Goal: Task Accomplishment & Management: Use online tool/utility

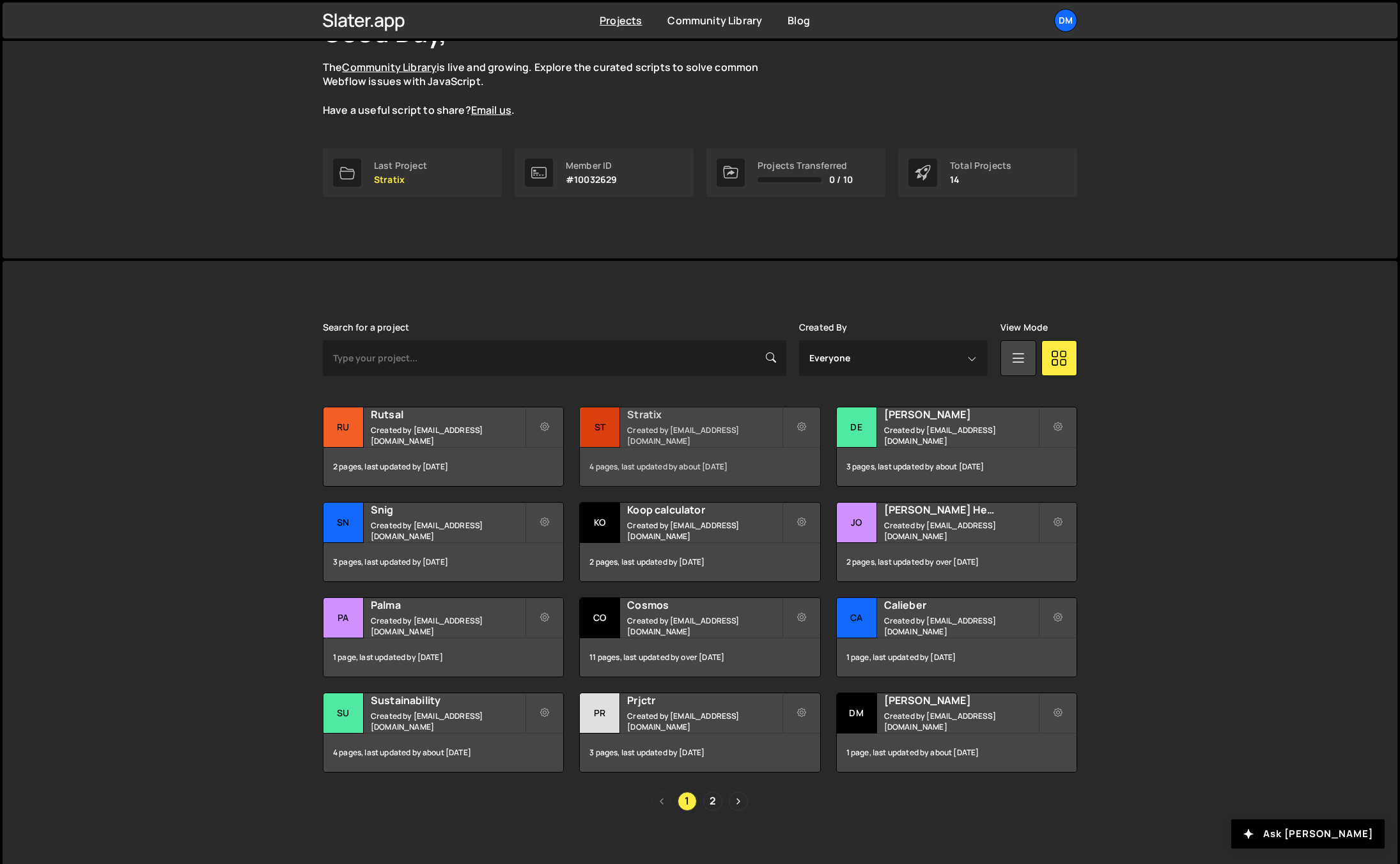
scroll to position [119, 0]
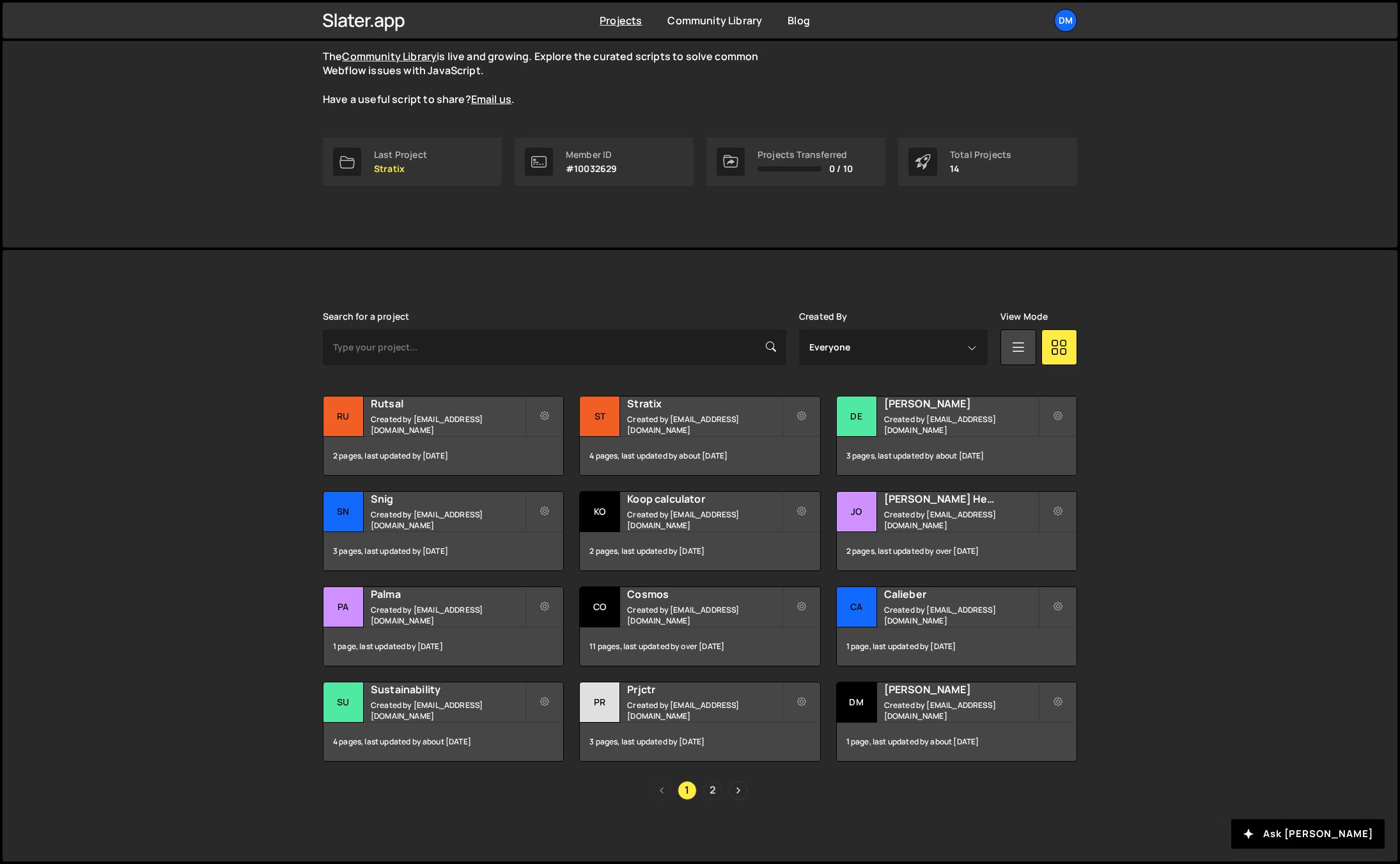
click at [717, 786] on link "2" at bounding box center [712, 790] width 19 height 19
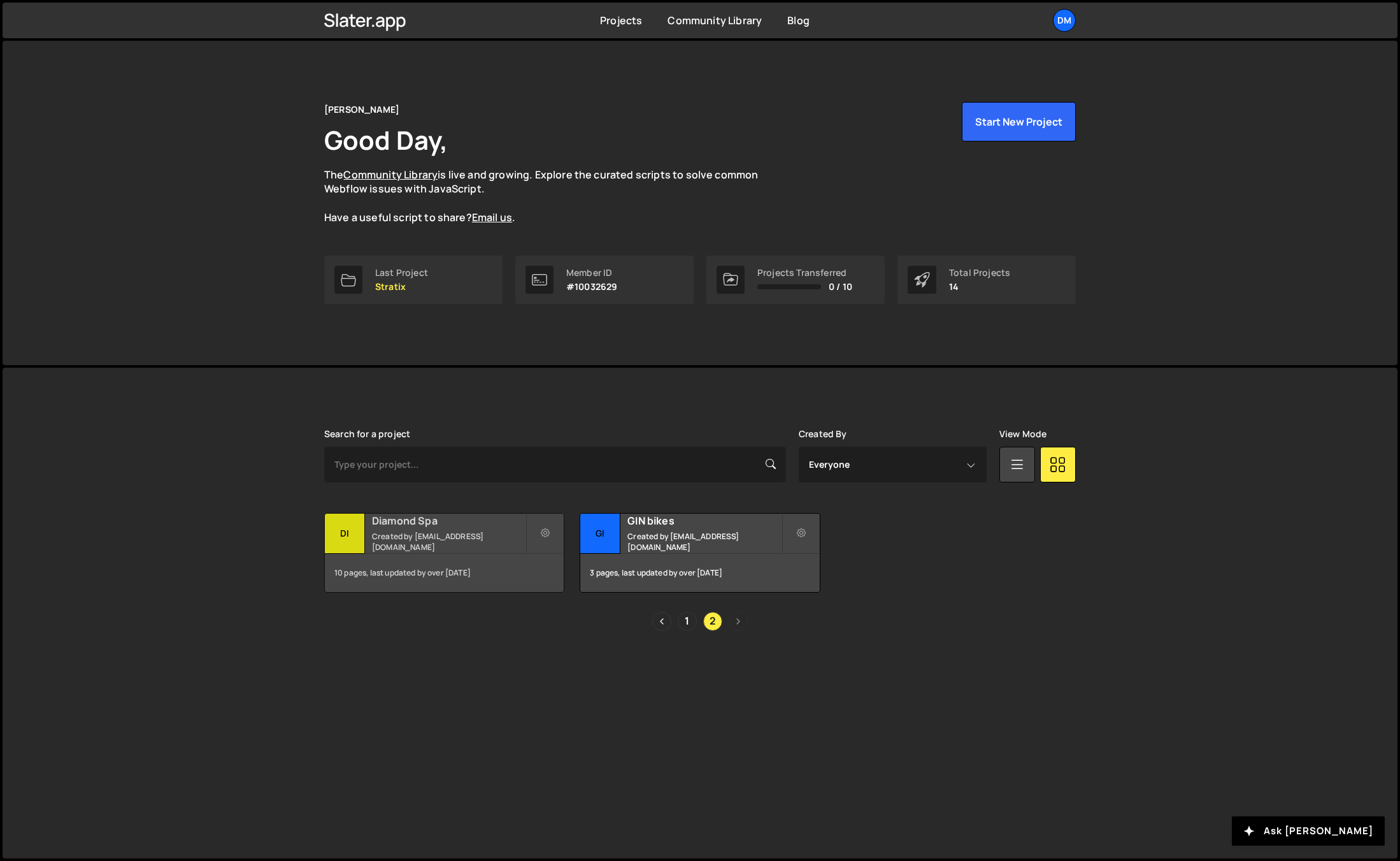
click at [426, 527] on h2 "Diamond Spa" at bounding box center [449, 520] width 153 height 14
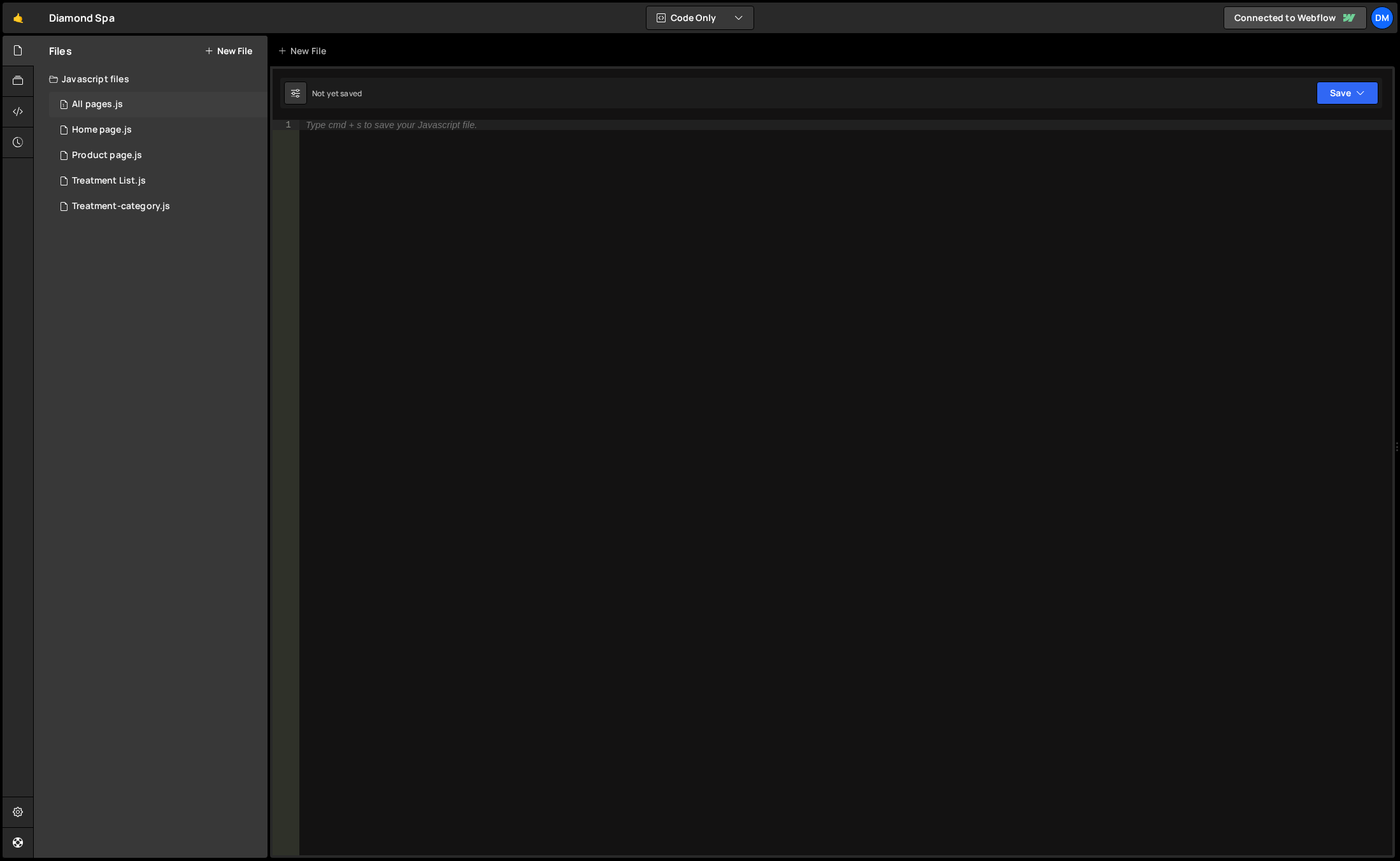
click at [154, 114] on div "1 All pages.js 0" at bounding box center [159, 104] width 219 height 26
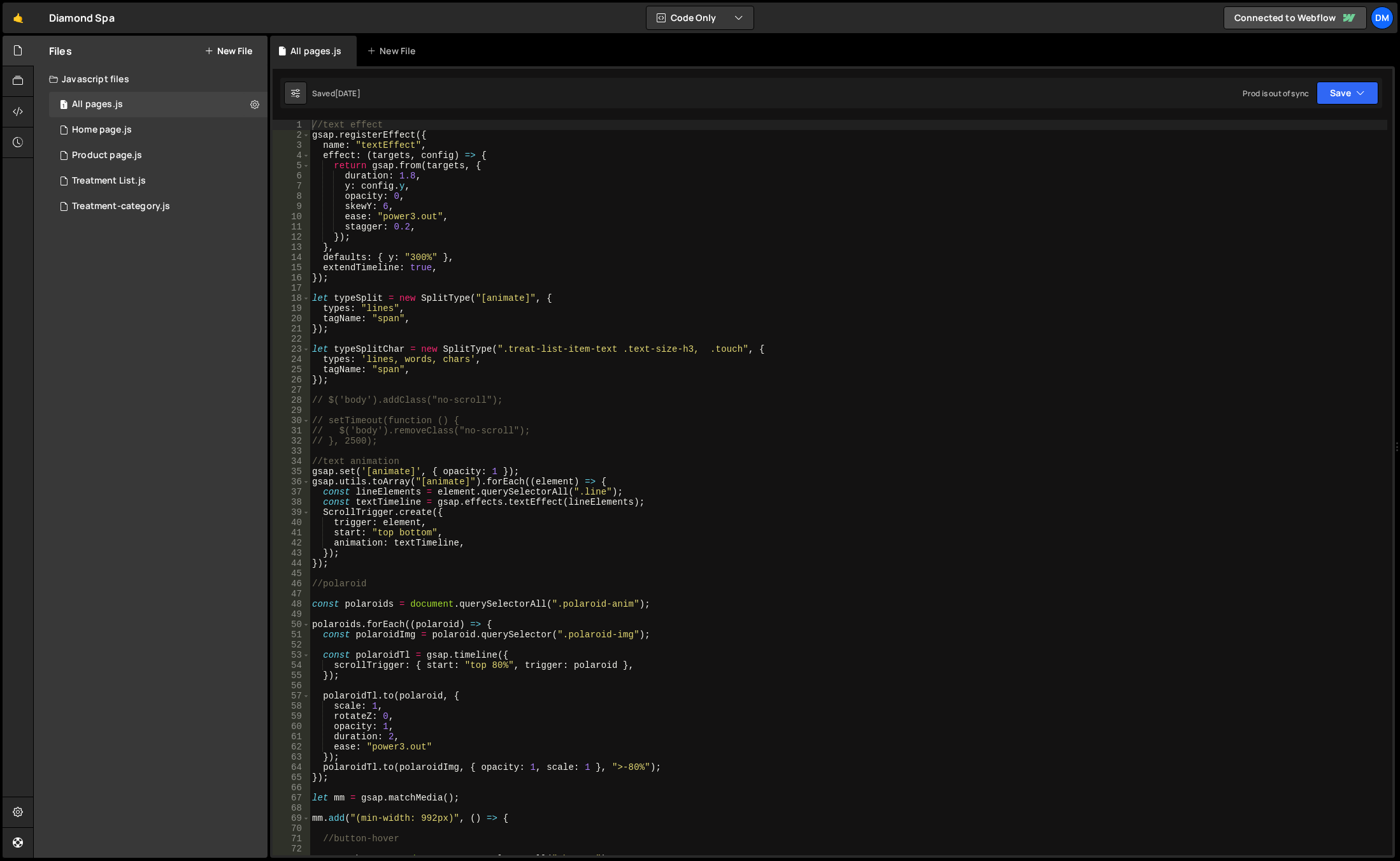
click at [727, 569] on div "//text effect gsap . registerEffect ({ name : "textEffect" , effect : ( targets…" at bounding box center [848, 497] width 1078 height 756
click at [127, 140] on div "1 Home page.js 0" at bounding box center [159, 130] width 219 height 26
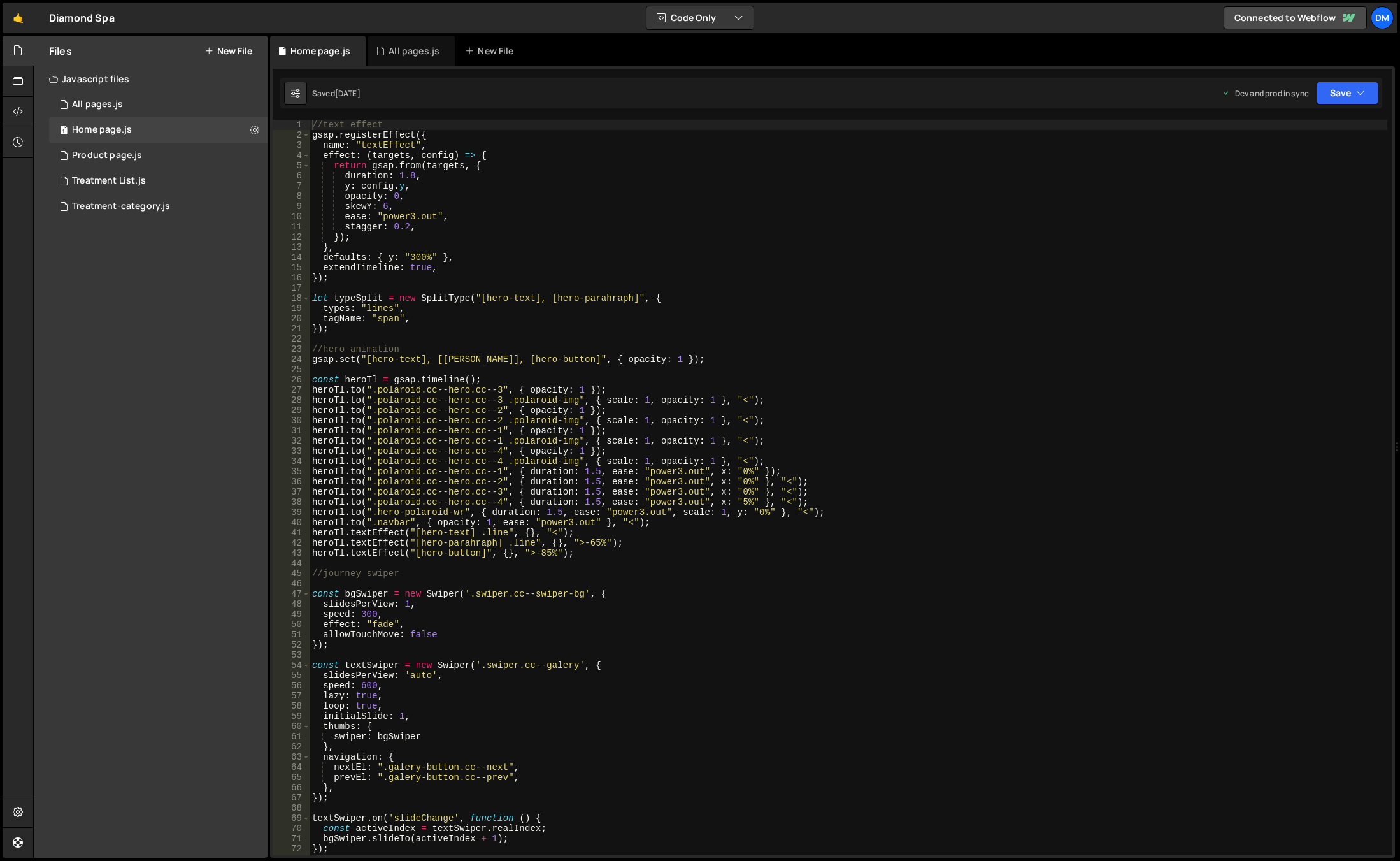
type textarea "heroTl.to(".polaroid.cc--hero.cc--3", { opacity: 1 });"
click at [690, 391] on div "//text effect gsap . registerEffect ({ name : "textEffect" , effect : ( targets…" at bounding box center [848, 497] width 1078 height 756
drag, startPoint x: 139, startPoint y: 108, endPoint x: 149, endPoint y: 113, distance: 11.2
click at [139, 108] on div "1 All pages.js 0" at bounding box center [159, 104] width 219 height 26
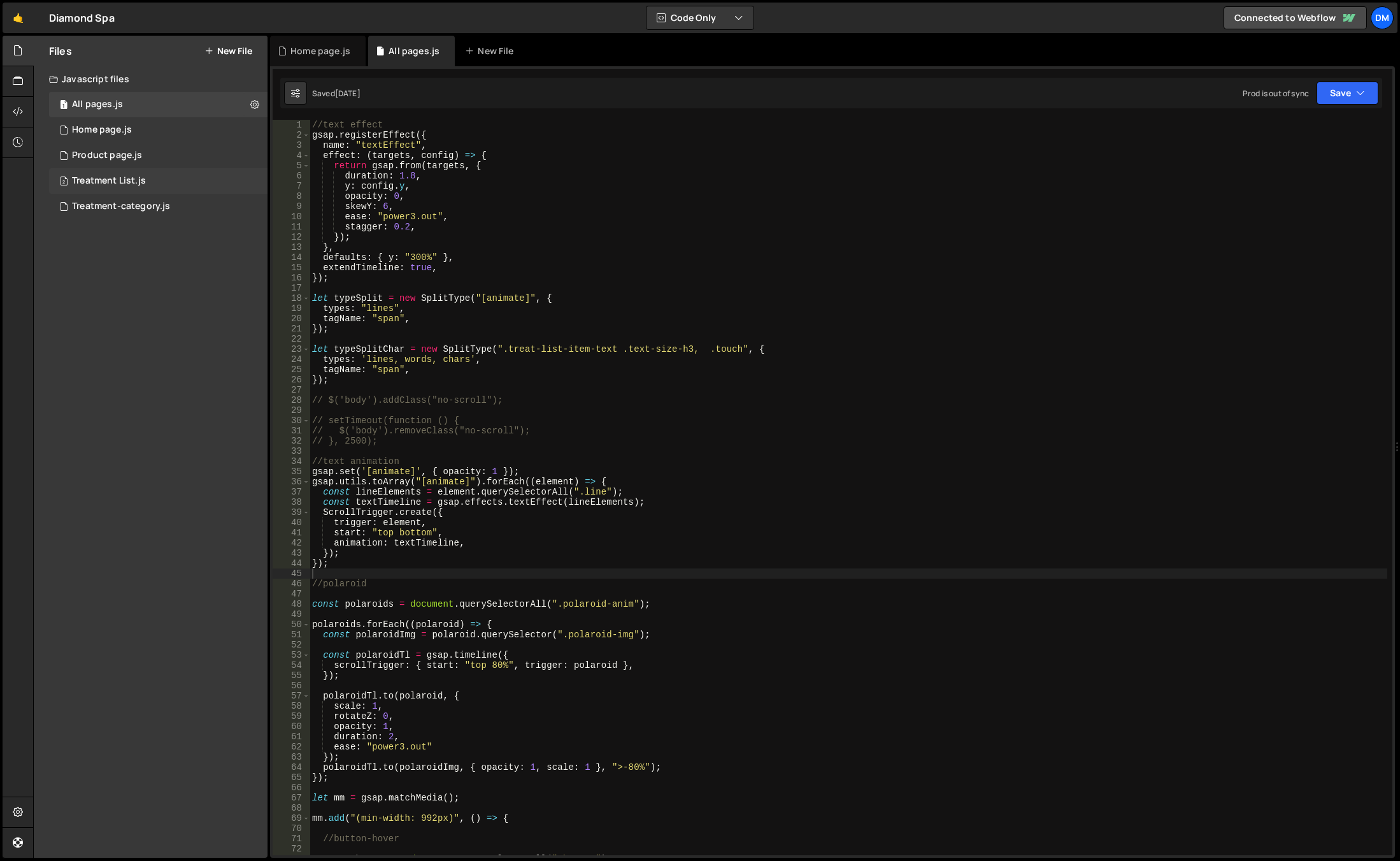
click at [131, 185] on div "Treatment List.js" at bounding box center [109, 181] width 74 height 12
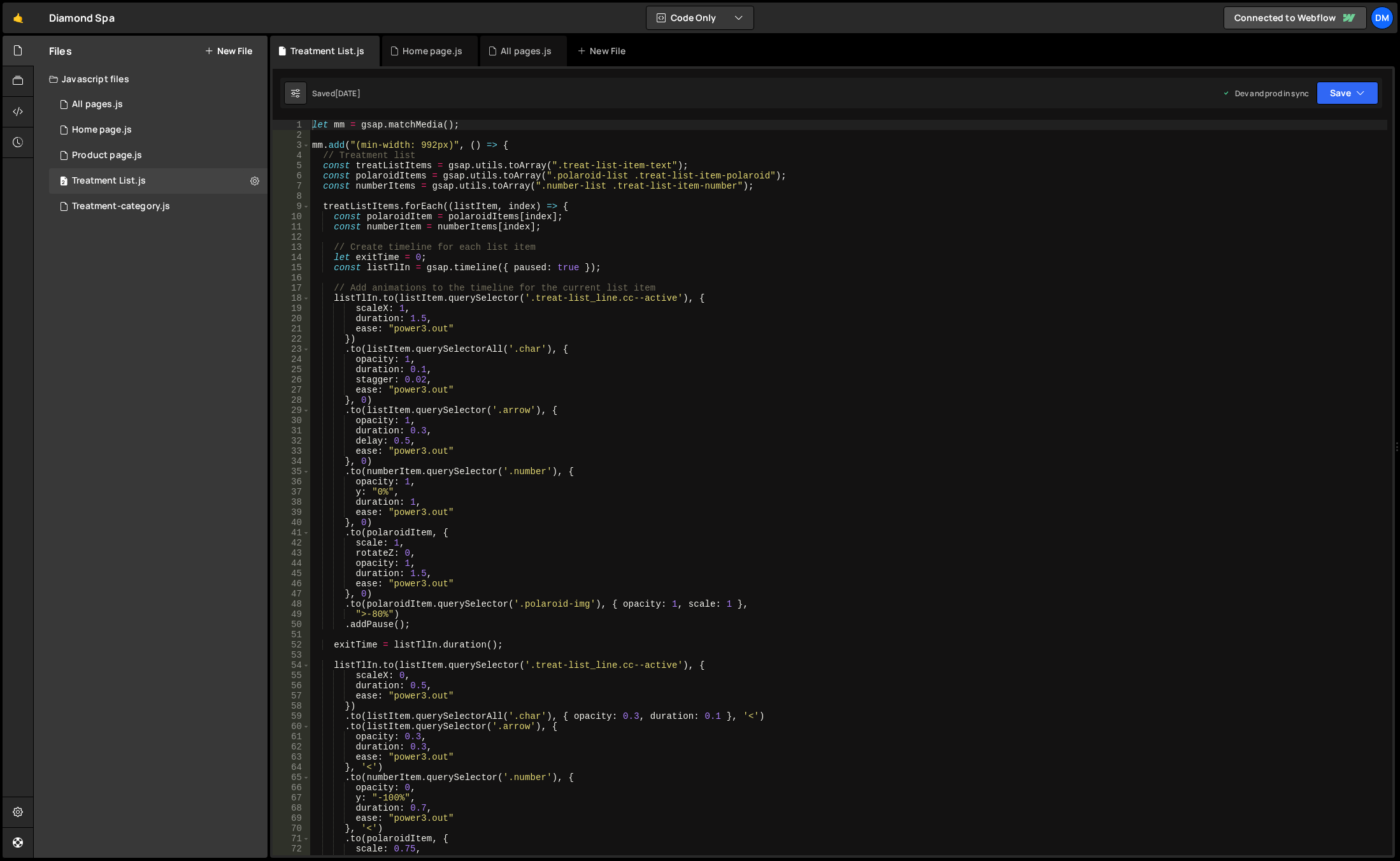
scroll to position [4774, 0]
type textarea "ease: "power3.out""
click at [682, 391] on div "let mm = gsap . matchMedia ( ) ; mm . add ( "(min-width: 992px)" , ( ) => { // …" at bounding box center [848, 497] width 1078 height 756
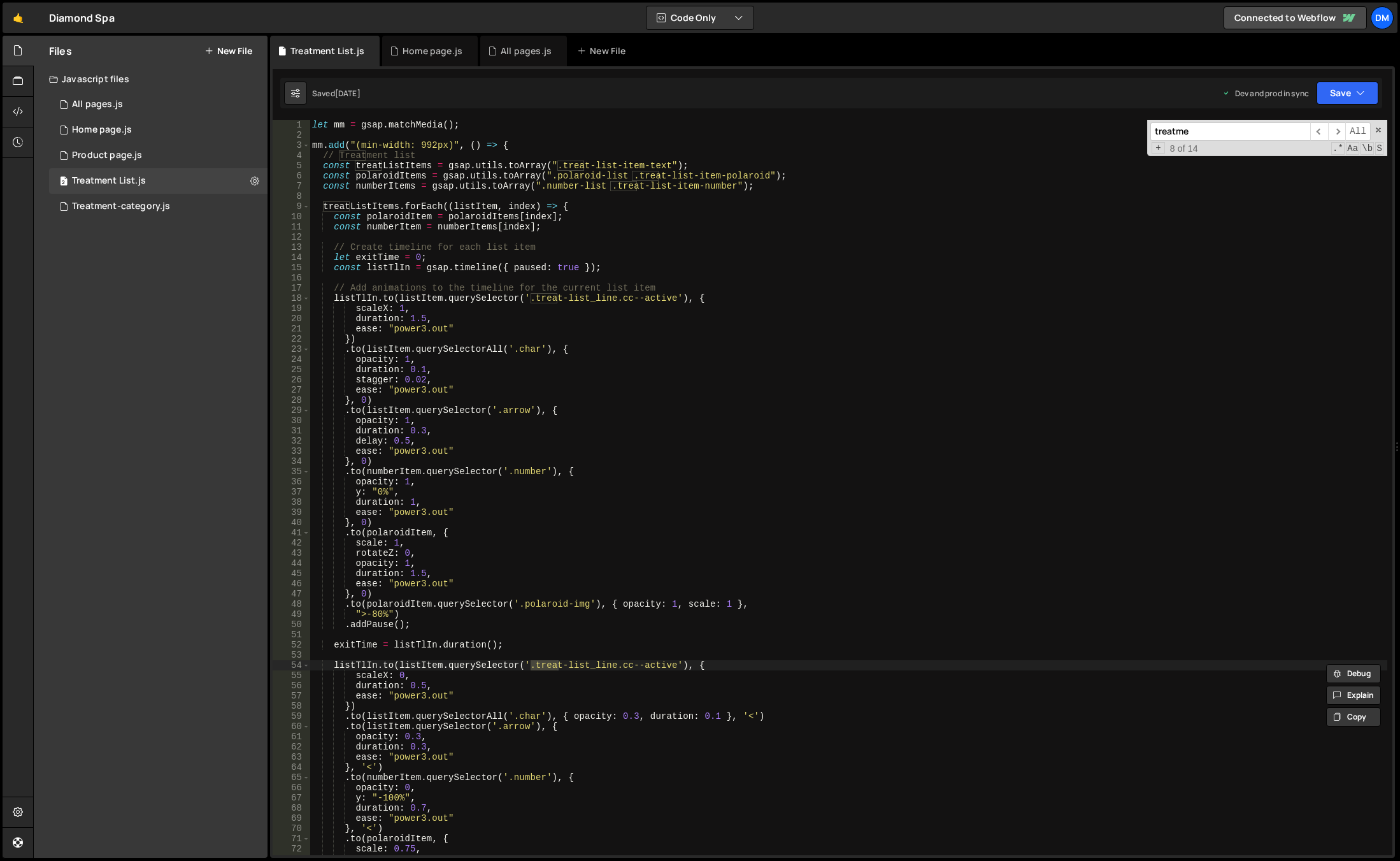
scroll to position [693, 0]
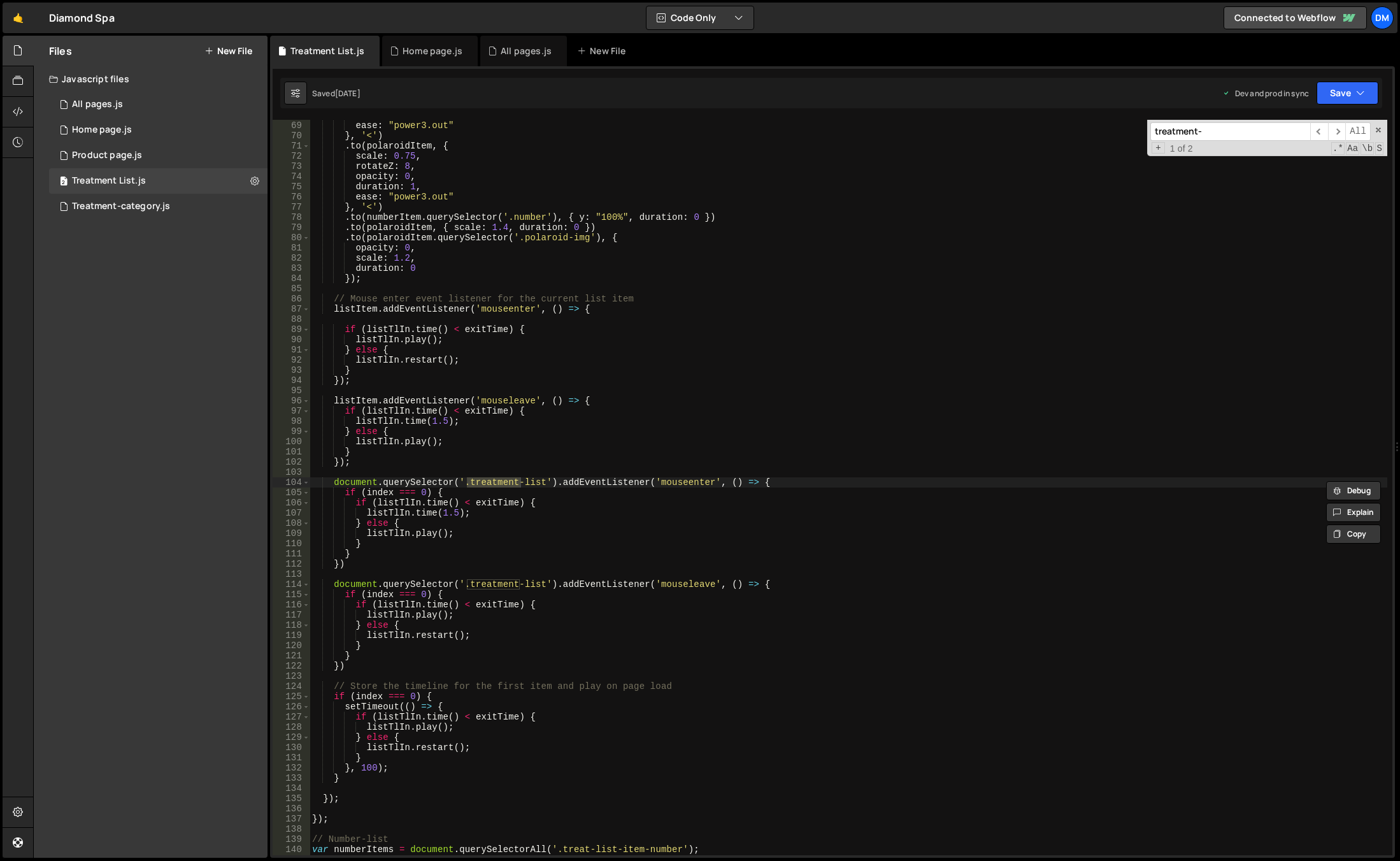
type input "treatment-"
click at [628, 482] on div "duration : 0.7 , ease : "power3.out" } , '<' ) . to ( polaroidItem , { scale : …" at bounding box center [848, 488] width 1078 height 756
click at [482, 478] on div "duration : 0.7 , ease : "power3.out" } , '<' ) . to ( polaroidItem , { scale : …" at bounding box center [848, 488] width 1078 height 756
drag, startPoint x: 468, startPoint y: 482, endPoint x: 541, endPoint y: 484, distance: 73.0
click at [541, 484] on div "duration : 0.7 , ease : "power3.out" } , '<' ) . to ( polaroidItem , { scale : …" at bounding box center [848, 488] width 1078 height 756
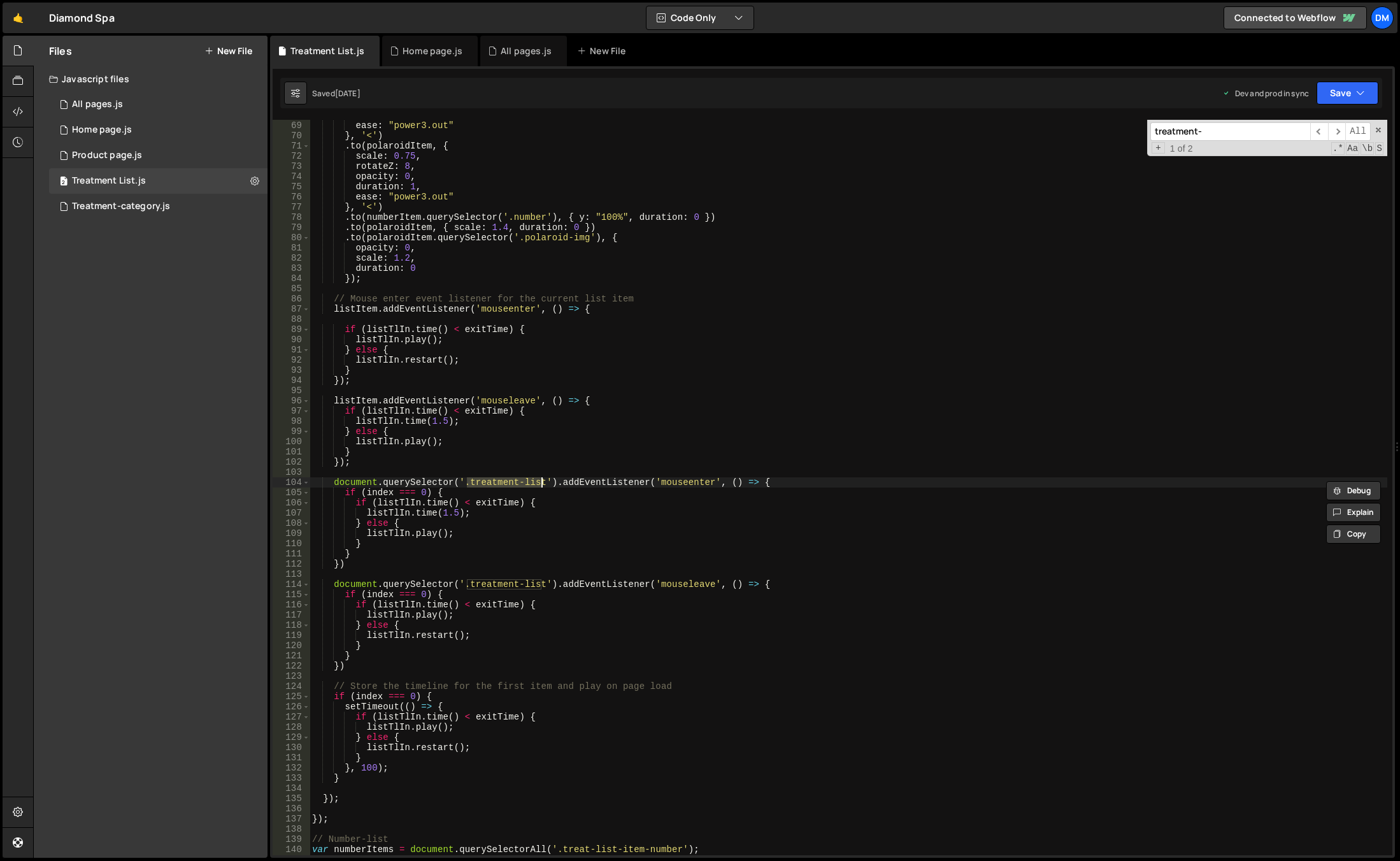
paste textarea "-list_item"
drag, startPoint x: 468, startPoint y: 585, endPoint x: 542, endPoint y: 586, distance: 74.0
click at [542, 586] on div "duration : 0.7 , ease : "power3.out" } , '<' ) . to ( polaroidItem , { scale : …" at bounding box center [848, 488] width 1078 height 756
paste textarea "-list_item"
click at [730, 504] on div "duration : 0.7 , ease : "power3.out" } , '<' ) . to ( polaroidItem , { scale : …" at bounding box center [848, 488] width 1078 height 756
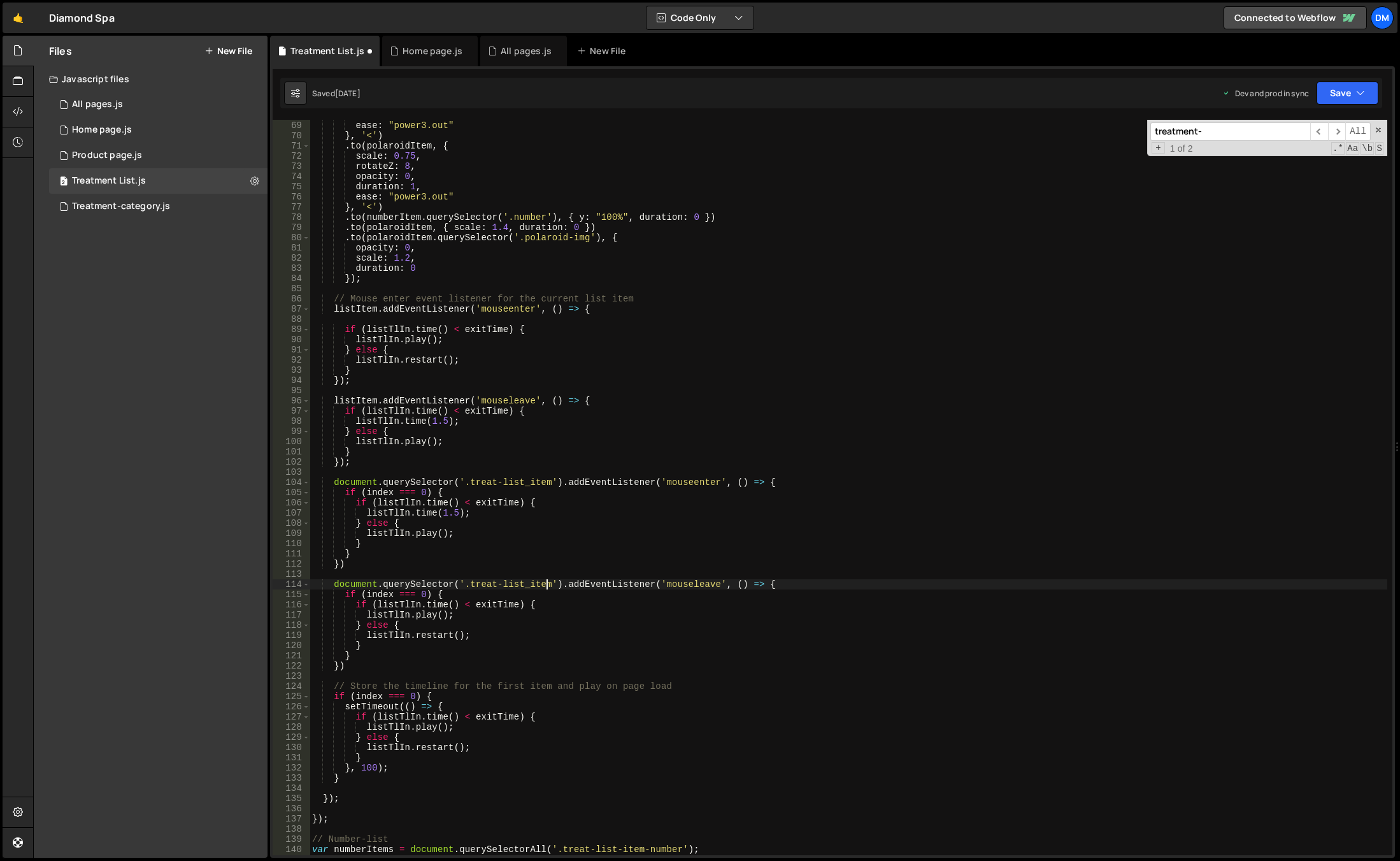
type textarea "if (listTlIn.time() < exitTime) {"
click at [1357, 88] on icon "button" at bounding box center [1361, 92] width 9 height 12
click at [1290, 171] on div "Save to Production S" at bounding box center [1304, 165] width 132 height 12
click at [1325, 99] on button "Save" at bounding box center [1340, 92] width 77 height 23
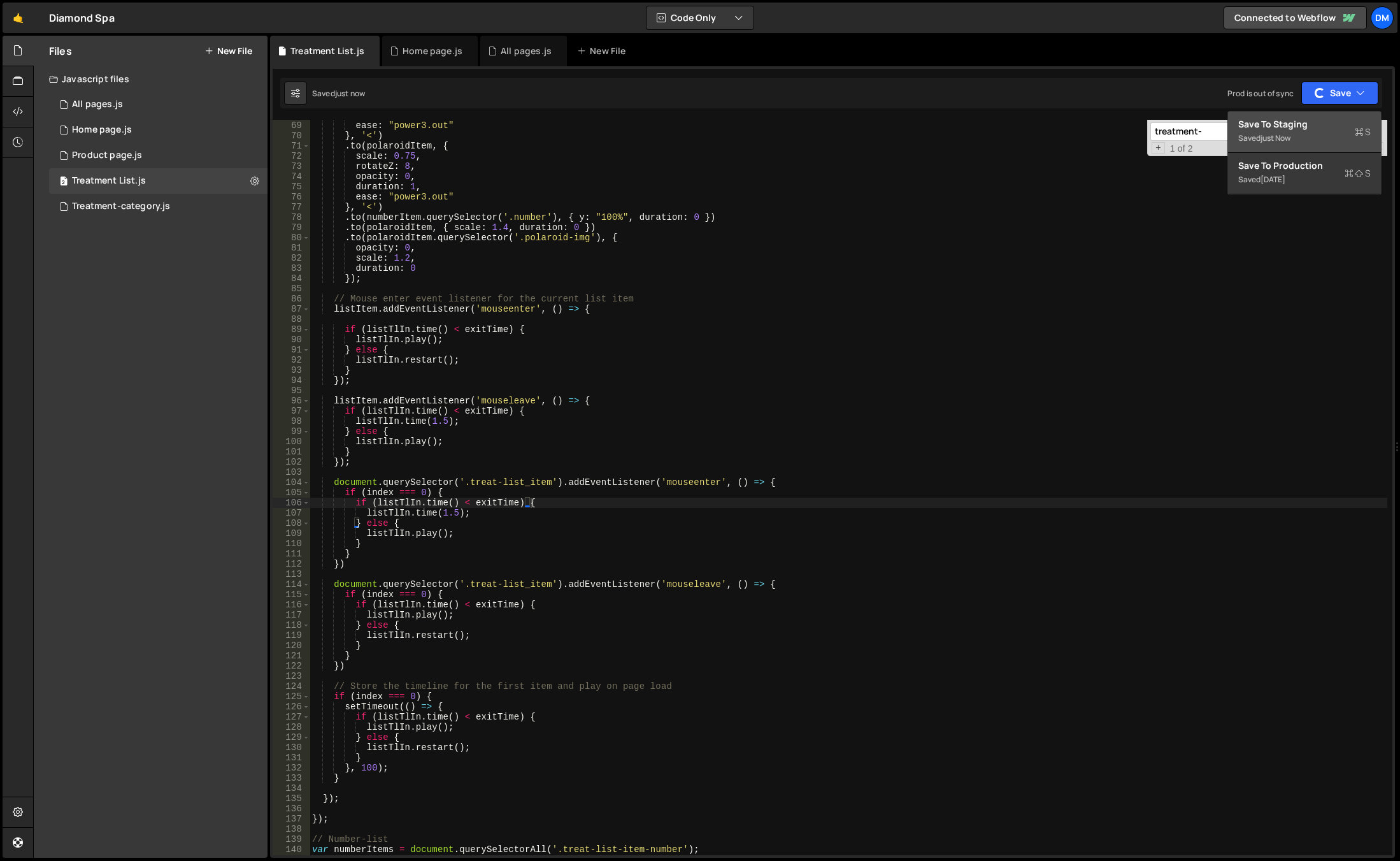
click at [1291, 133] on div "just now" at bounding box center [1276, 138] width 30 height 11
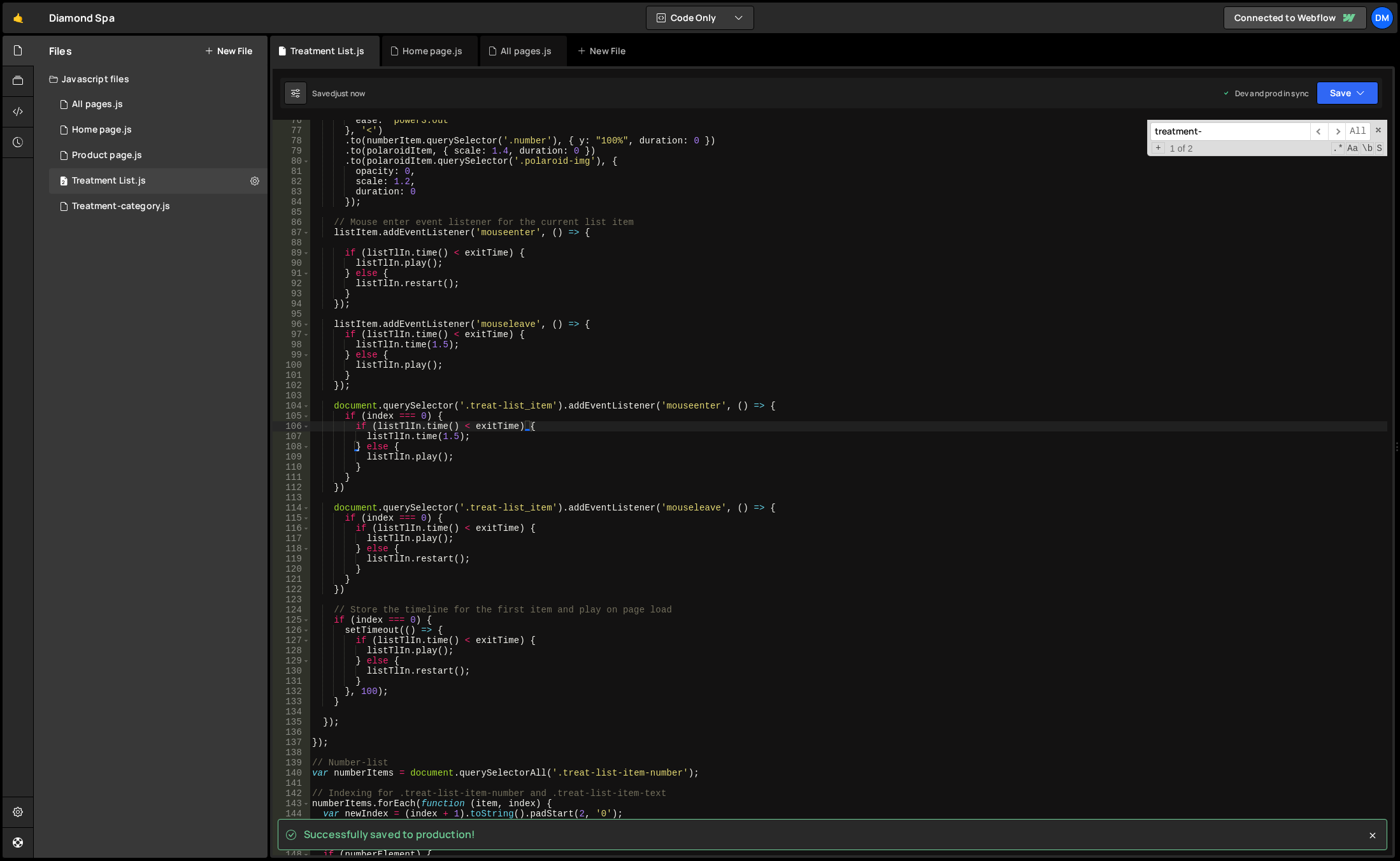
scroll to position [845, 0]
